Goal: Information Seeking & Learning: Learn about a topic

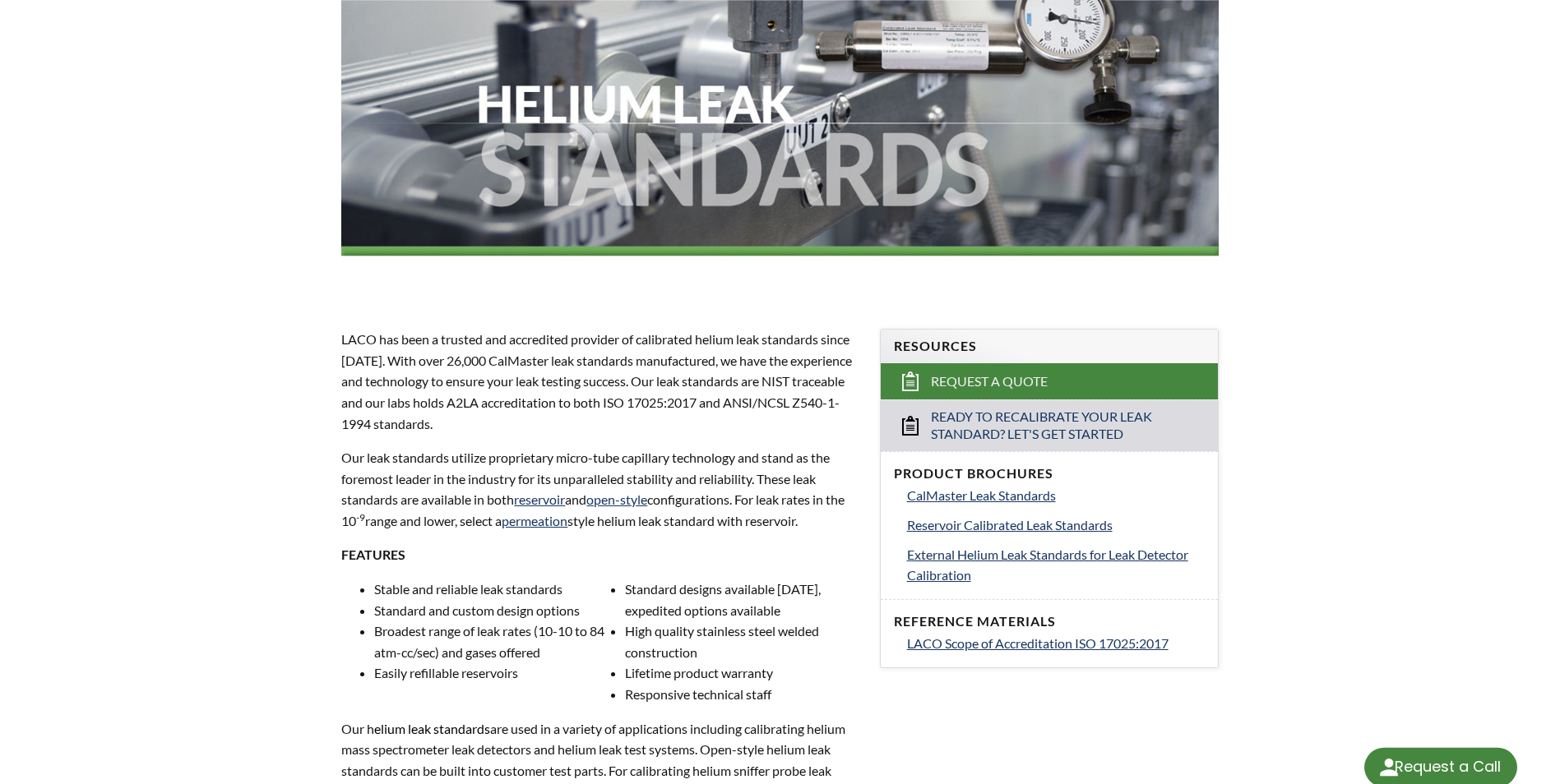
select select "Language Translate Widget"
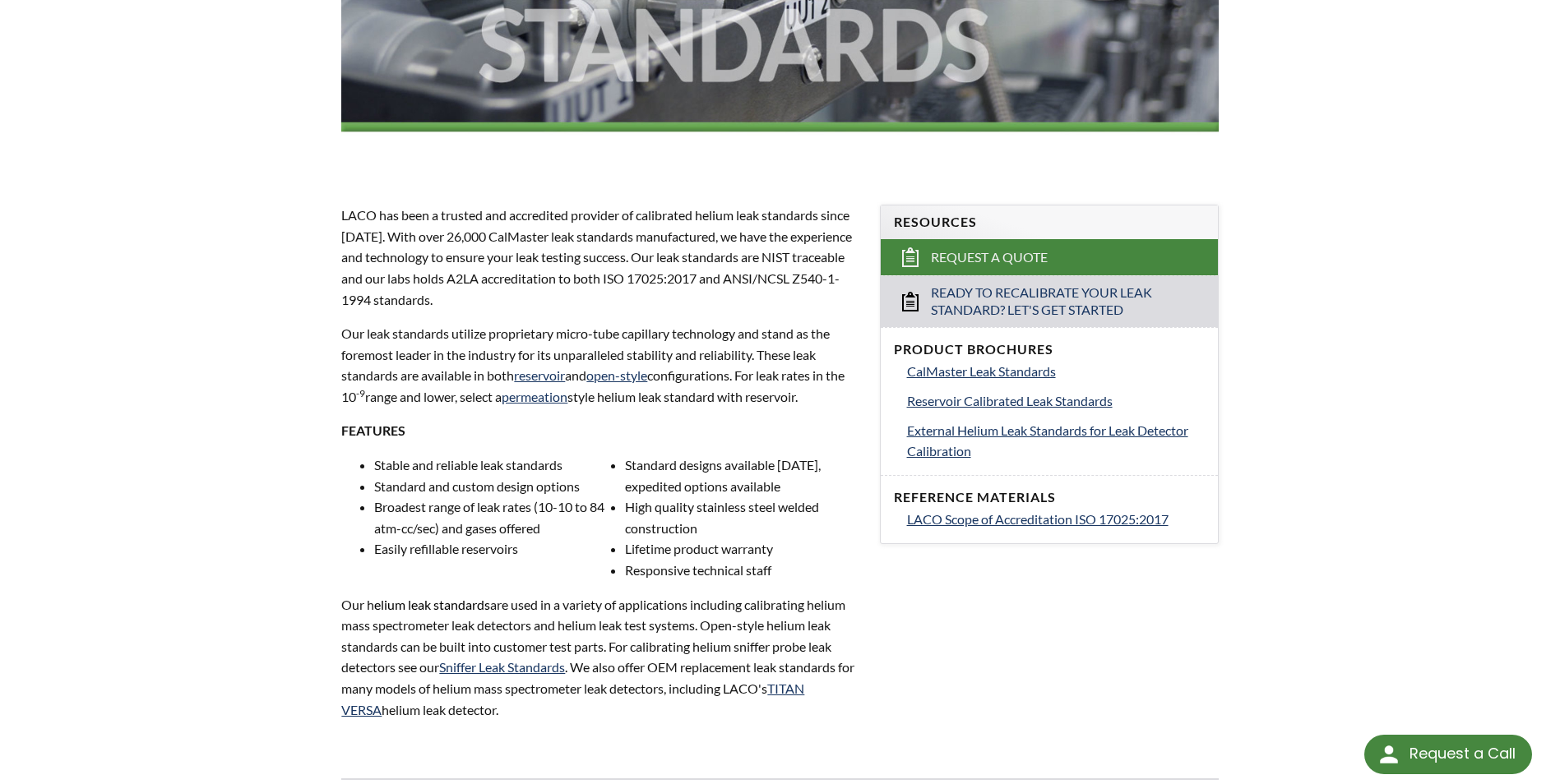
scroll to position [368, 0]
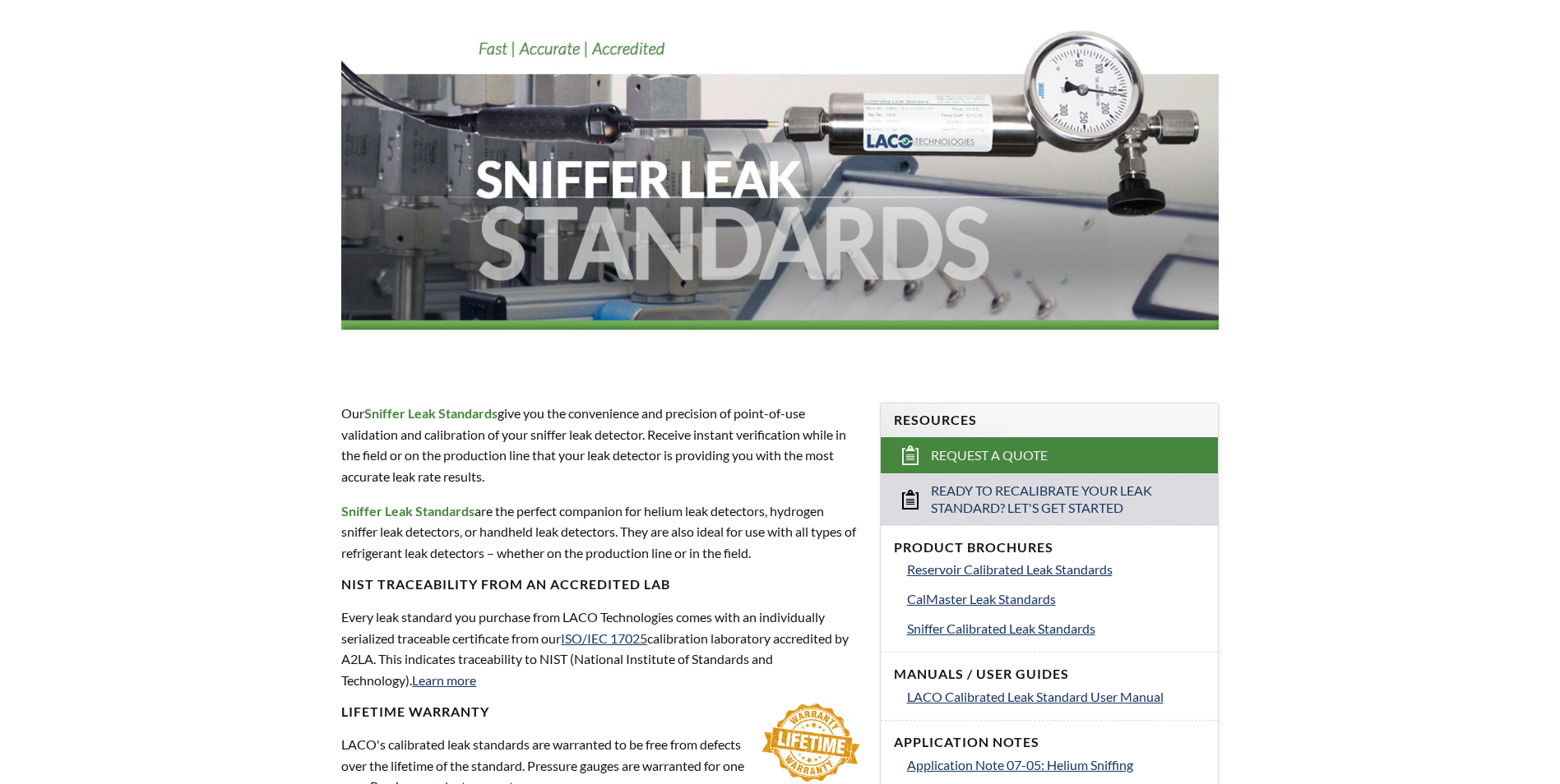
scroll to position [411, 0]
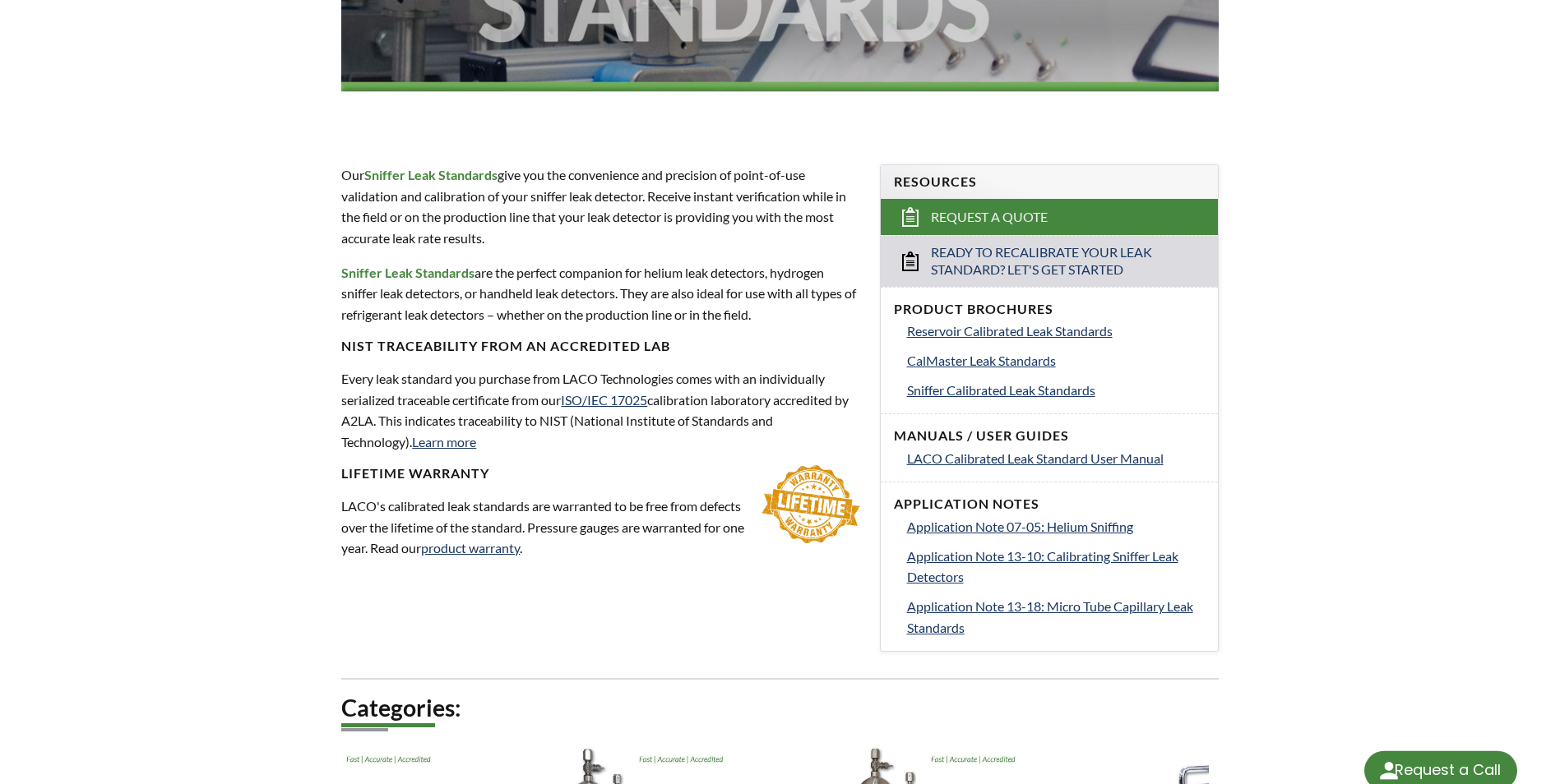
select select "Language Translate Widget"
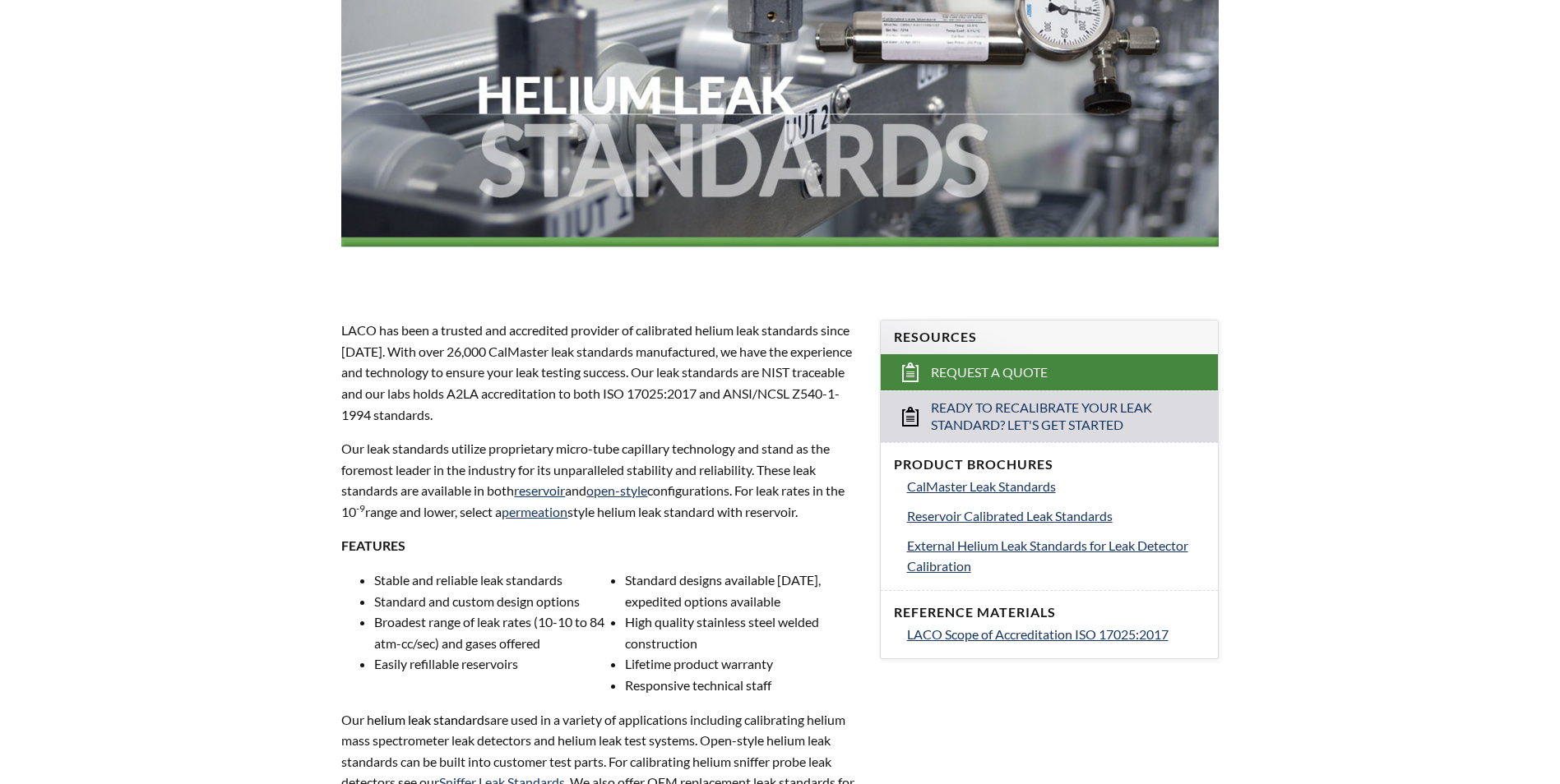
select select "Language Translate Widget"
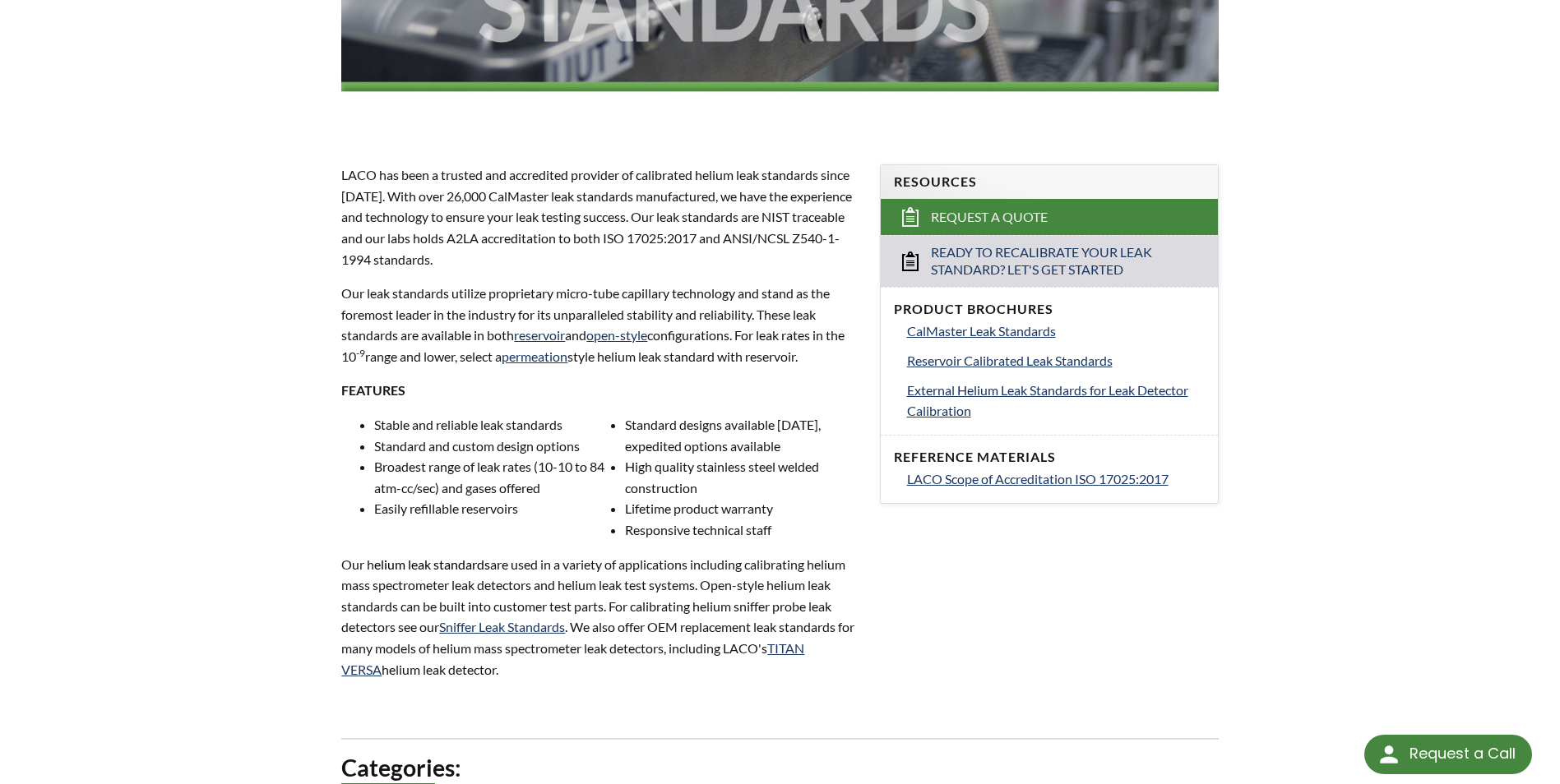
click at [751, 246] on p "LACO has been a trusted and accredited provider of calibrated helium leak stand…" at bounding box center [600, 217] width 518 height 106
click at [539, 335] on link "reservoir" at bounding box center [539, 335] width 51 height 16
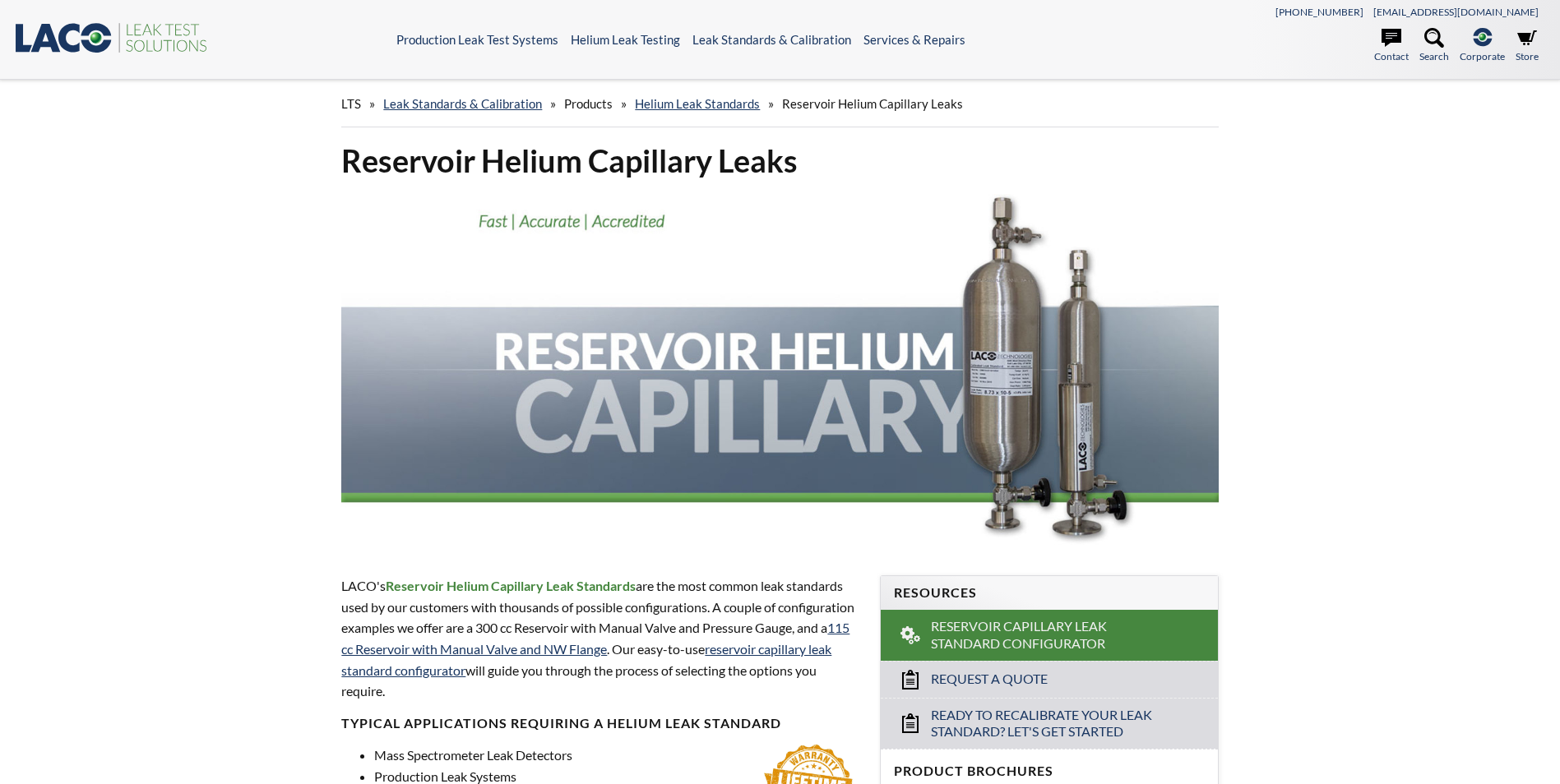
select select "Language Translate Widget"
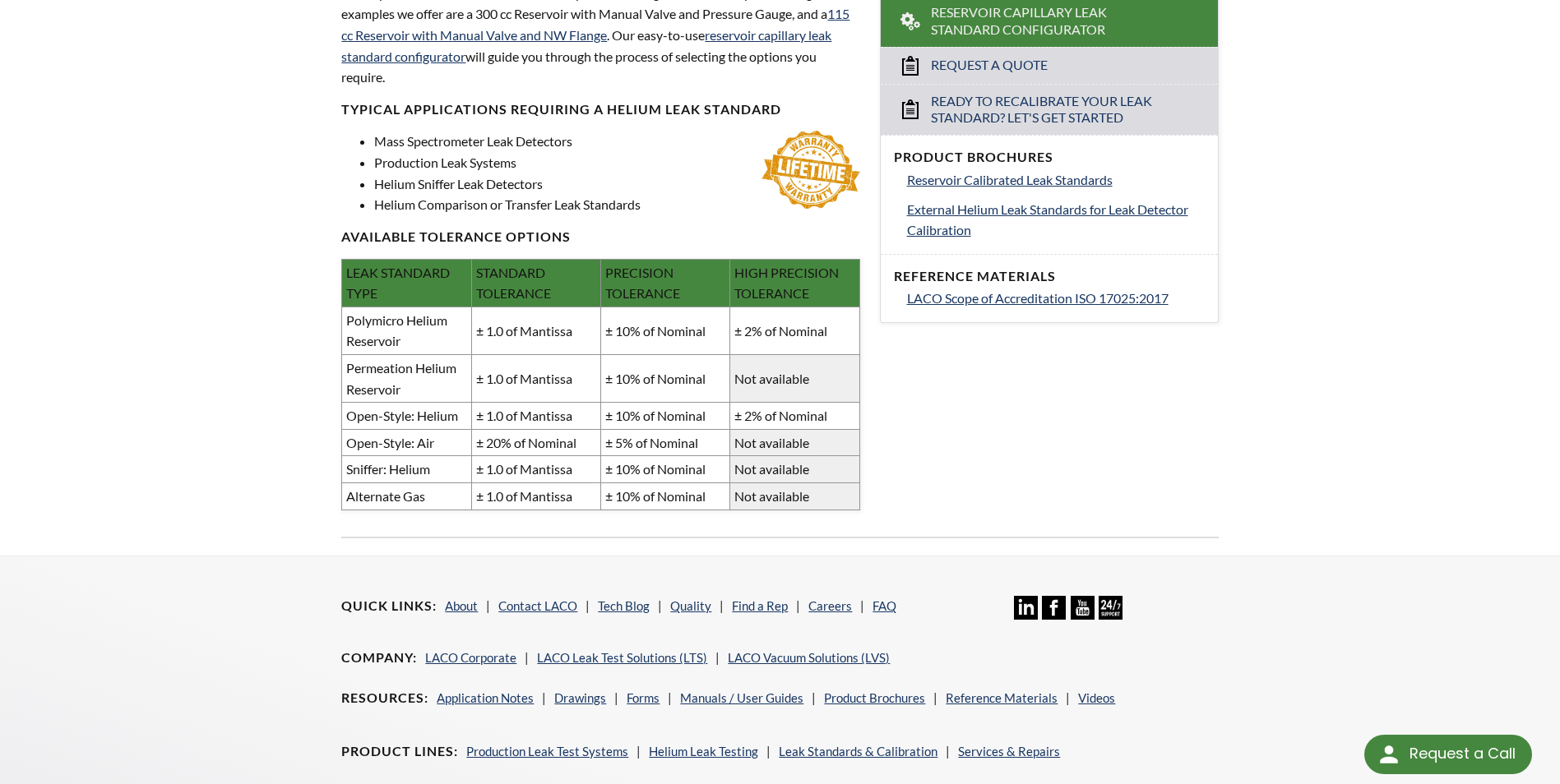
scroll to position [493, 0]
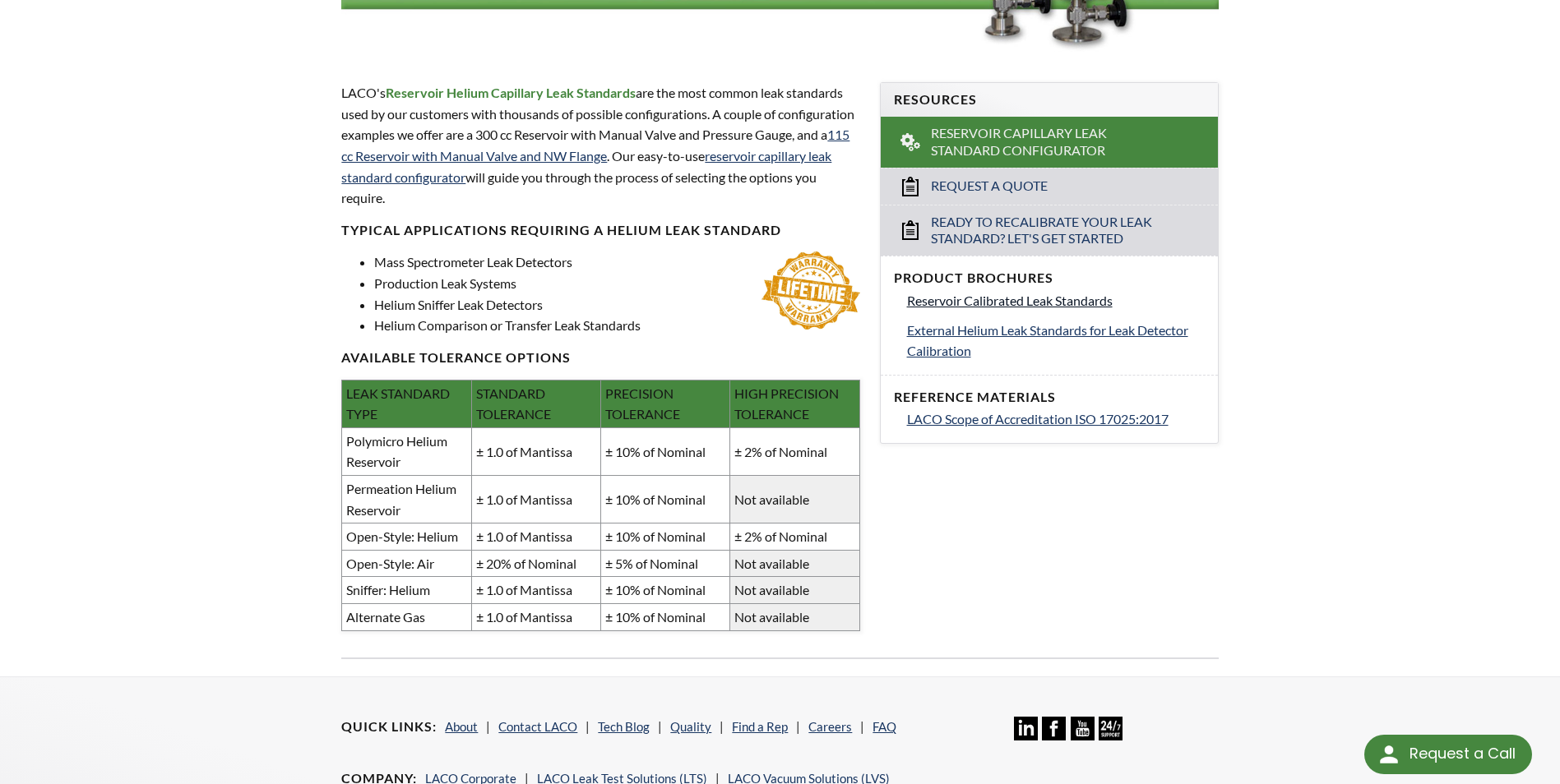
click at [1019, 306] on span "Reservoir Calibrated Leak Standards" at bounding box center [1009, 300] width 206 height 16
